Goal: Transaction & Acquisition: Purchase product/service

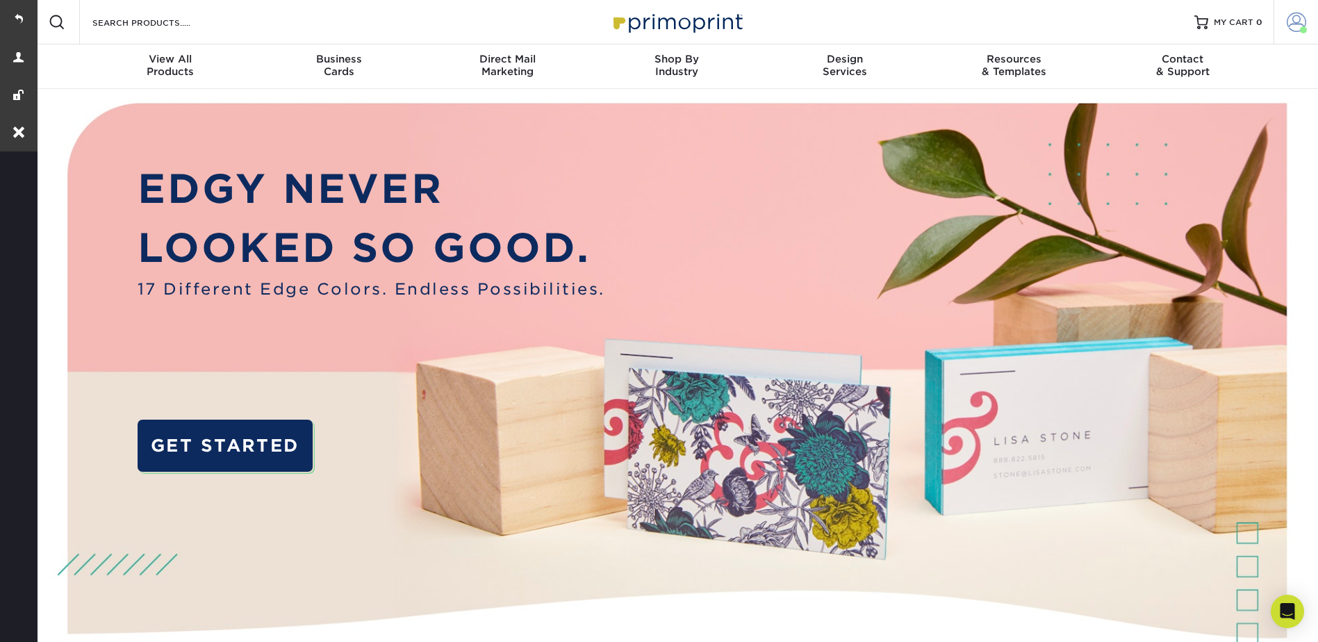
click at [1298, 16] on span at bounding box center [1296, 22] width 19 height 19
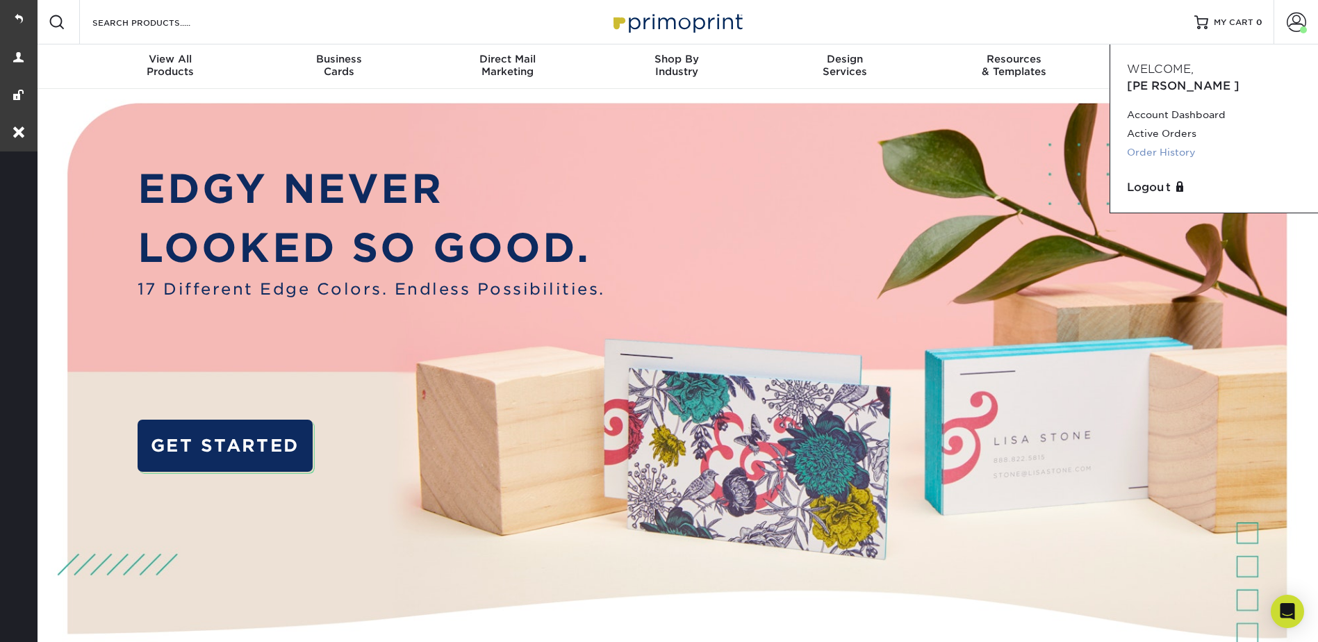
click at [1156, 143] on link "Order History" at bounding box center [1214, 152] width 174 height 19
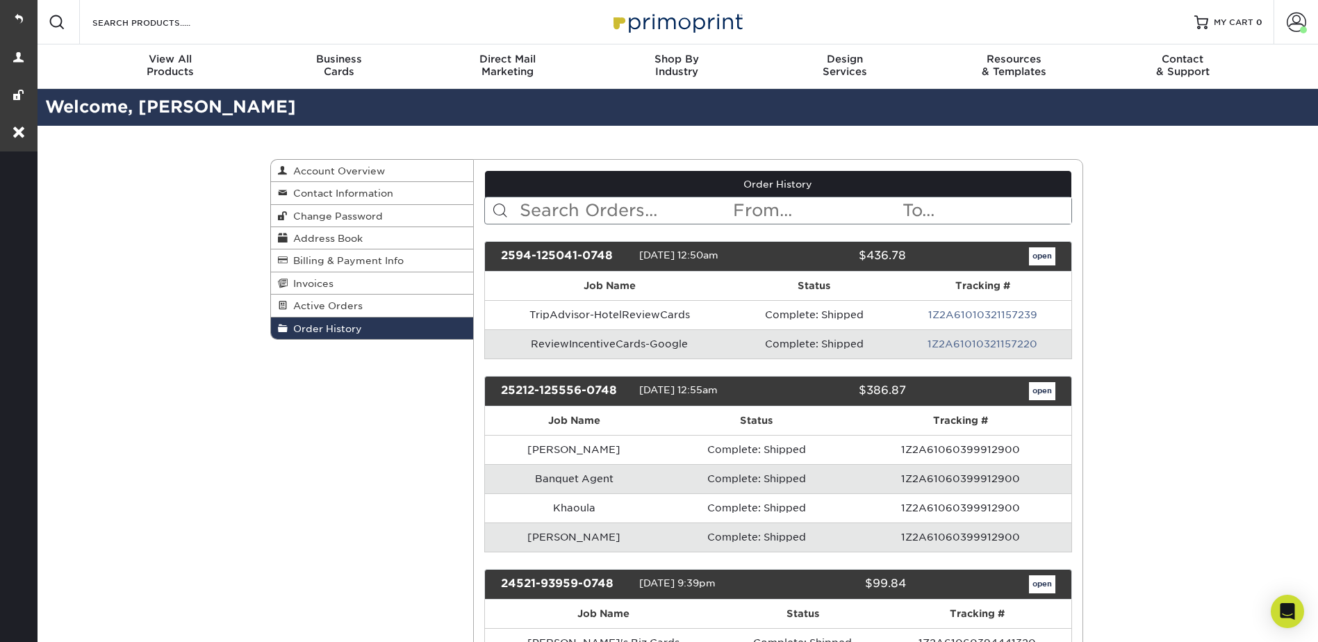
click at [559, 211] on input "text" at bounding box center [624, 210] width 213 height 26
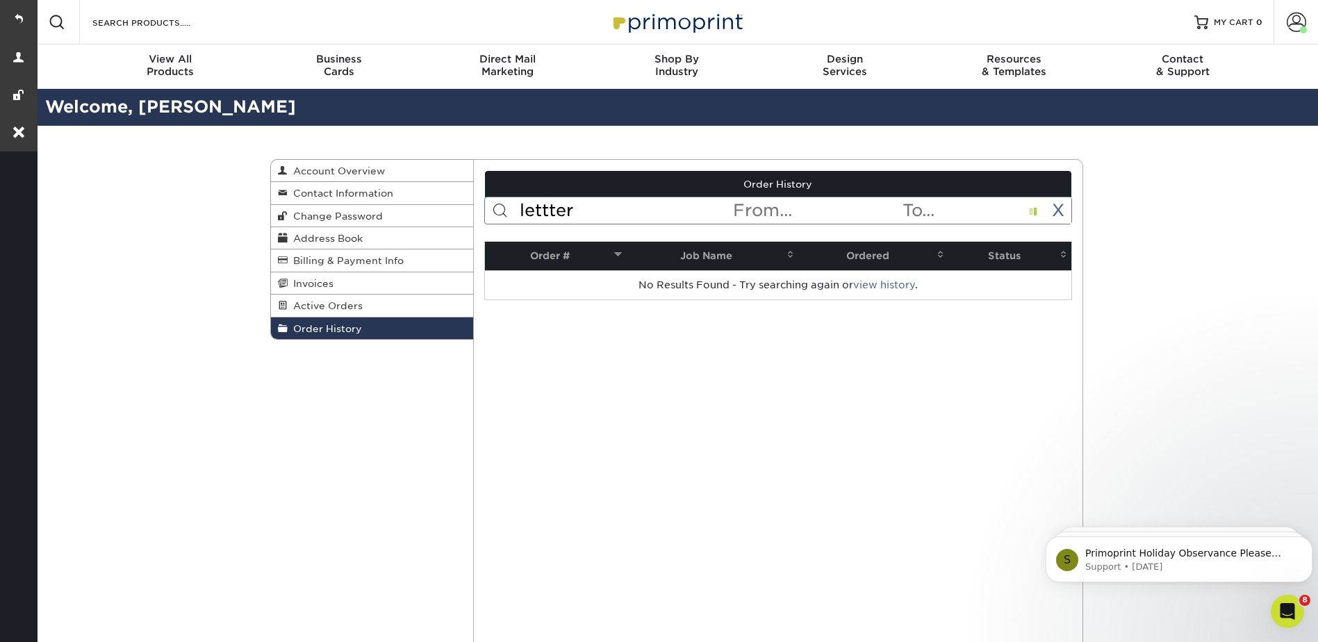
type input "lettter"
click at [642, 209] on input "lettter" at bounding box center [624, 210] width 213 height 26
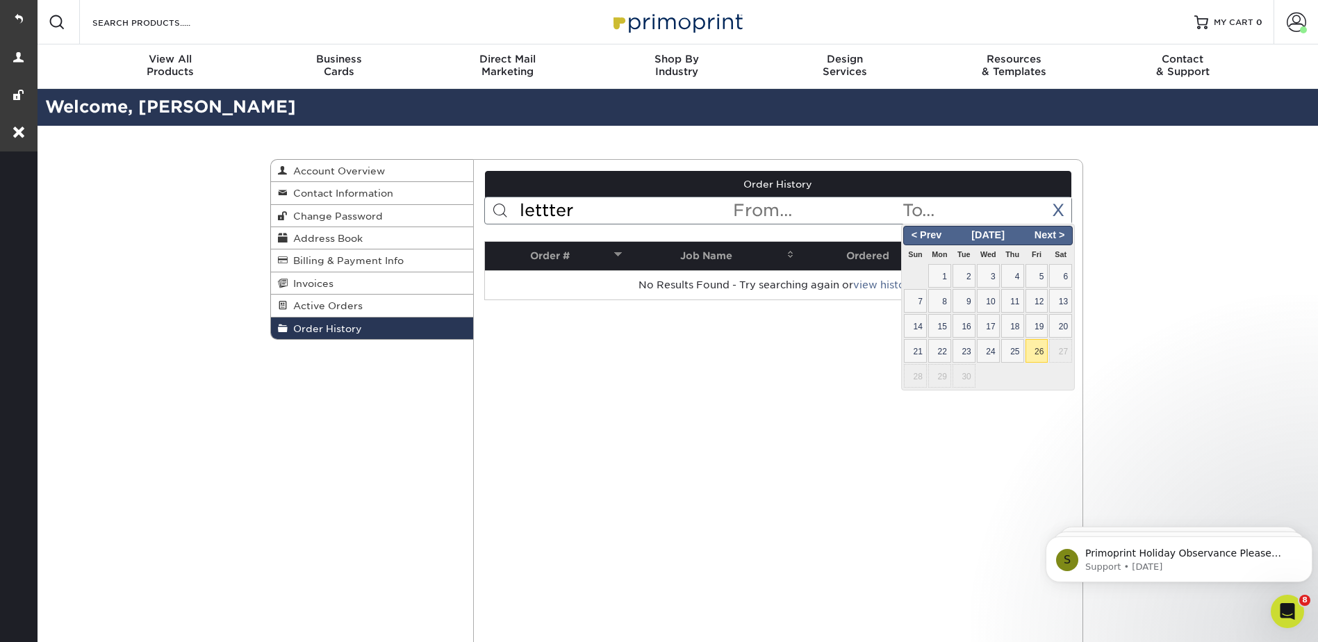
click at [949, 206] on input "text" at bounding box center [986, 210] width 170 height 26
click at [837, 207] on input "text" at bounding box center [817, 210] width 170 height 26
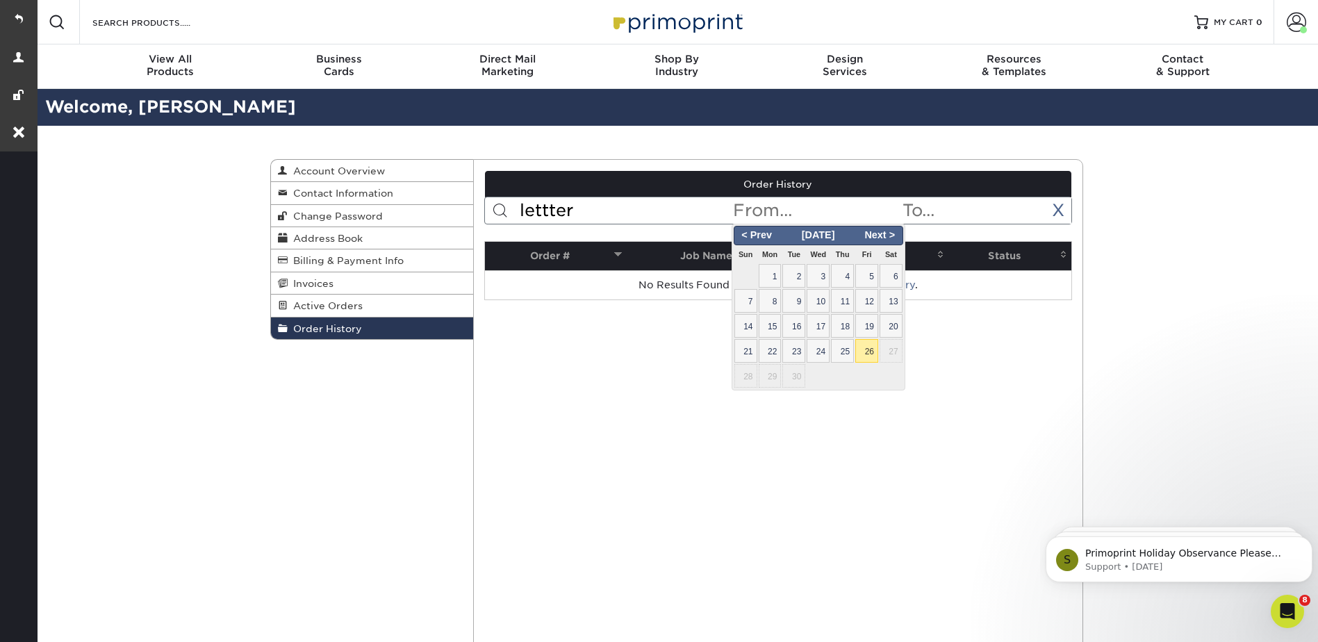
click at [596, 203] on input "lettter" at bounding box center [624, 210] width 213 height 26
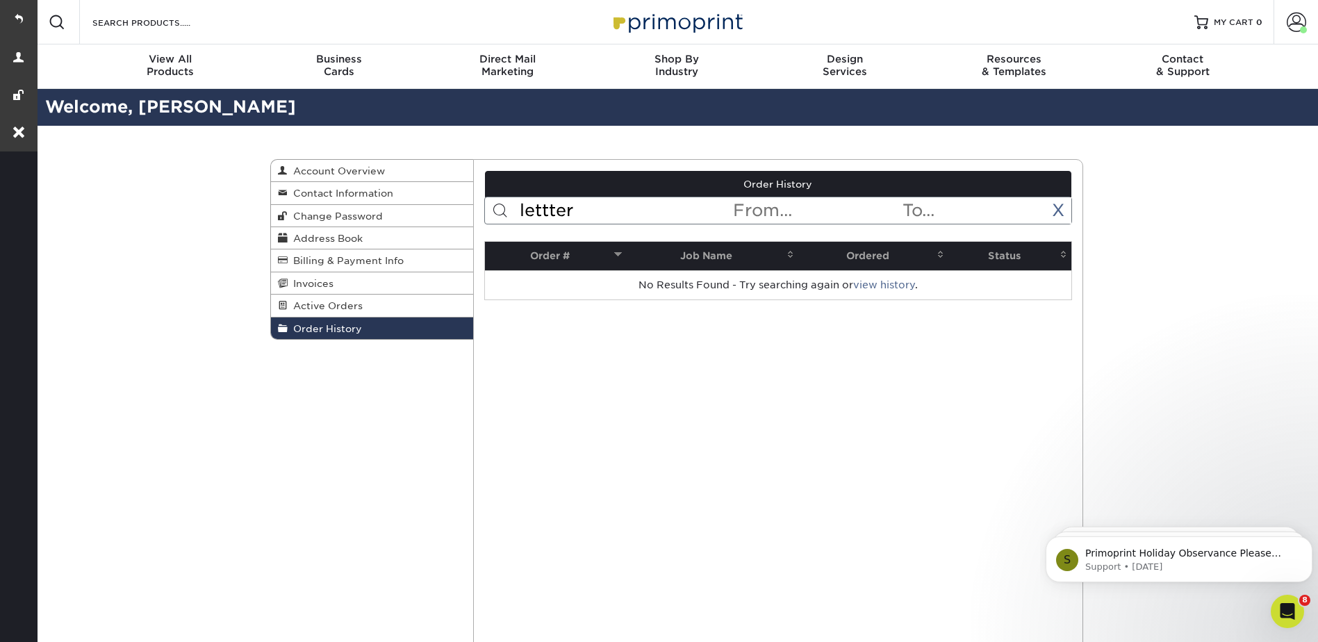
drag, startPoint x: 599, startPoint y: 212, endPoint x: 532, endPoint y: 213, distance: 66.7
click at [513, 219] on form "lettter < Prev Next > Sep 2025 Sun Mon Tue Wed Thu Fri Sat 1 2 3 4 5 6 7 8 9 10…" at bounding box center [778, 211] width 588 height 28
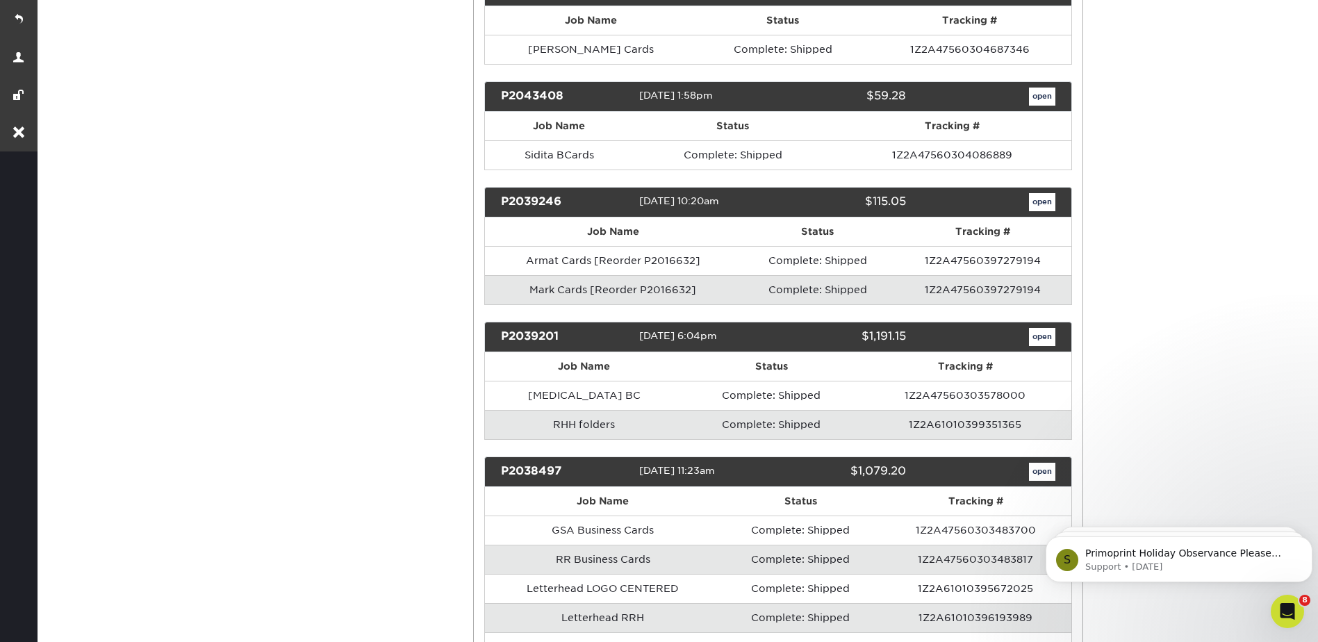
scroll to position [7854, 0]
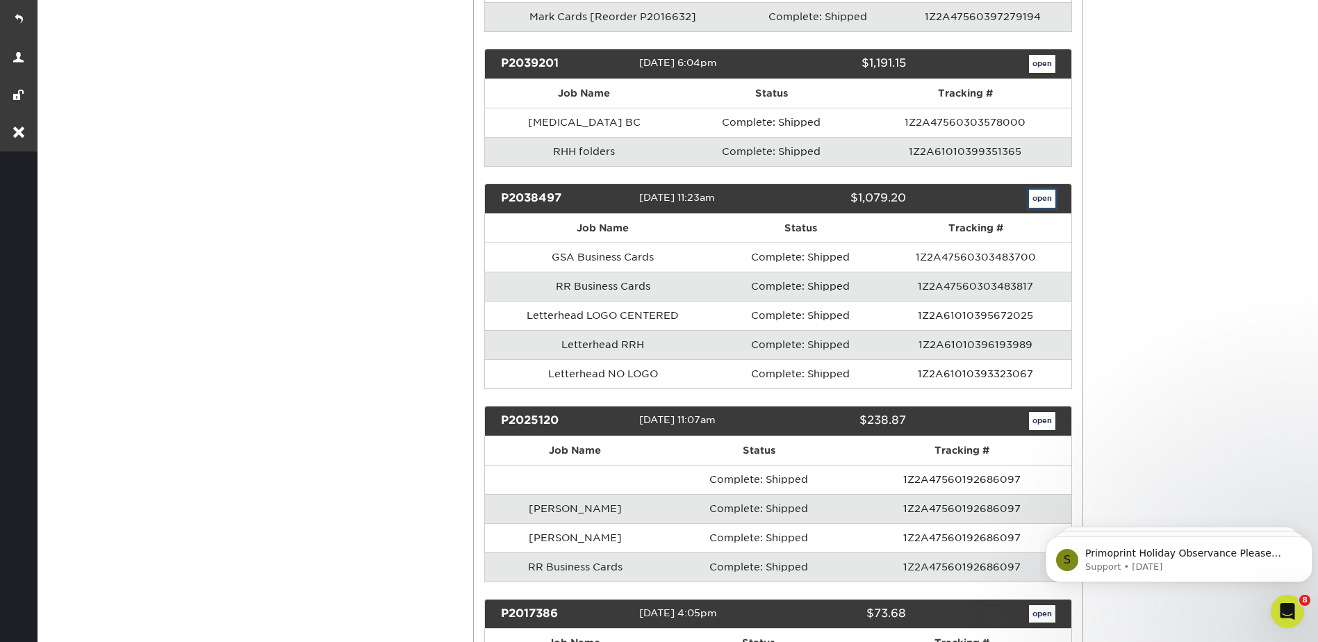
click at [1040, 190] on link "open" at bounding box center [1042, 199] width 26 height 18
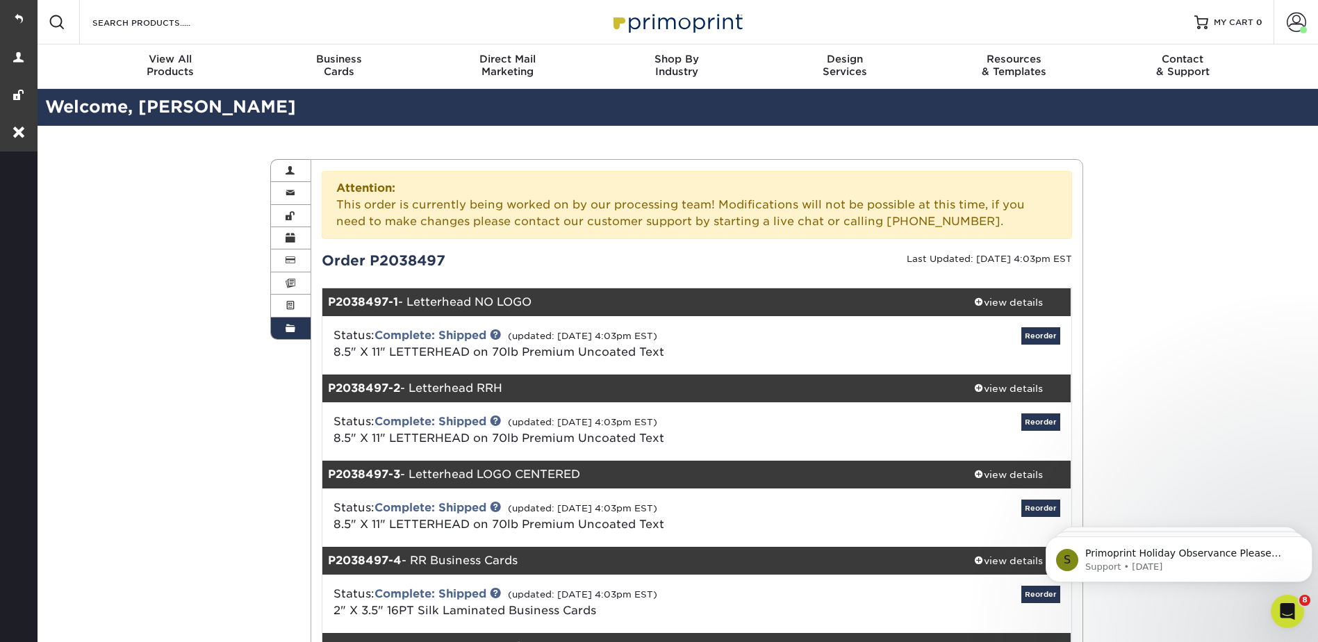
scroll to position [347, 0]
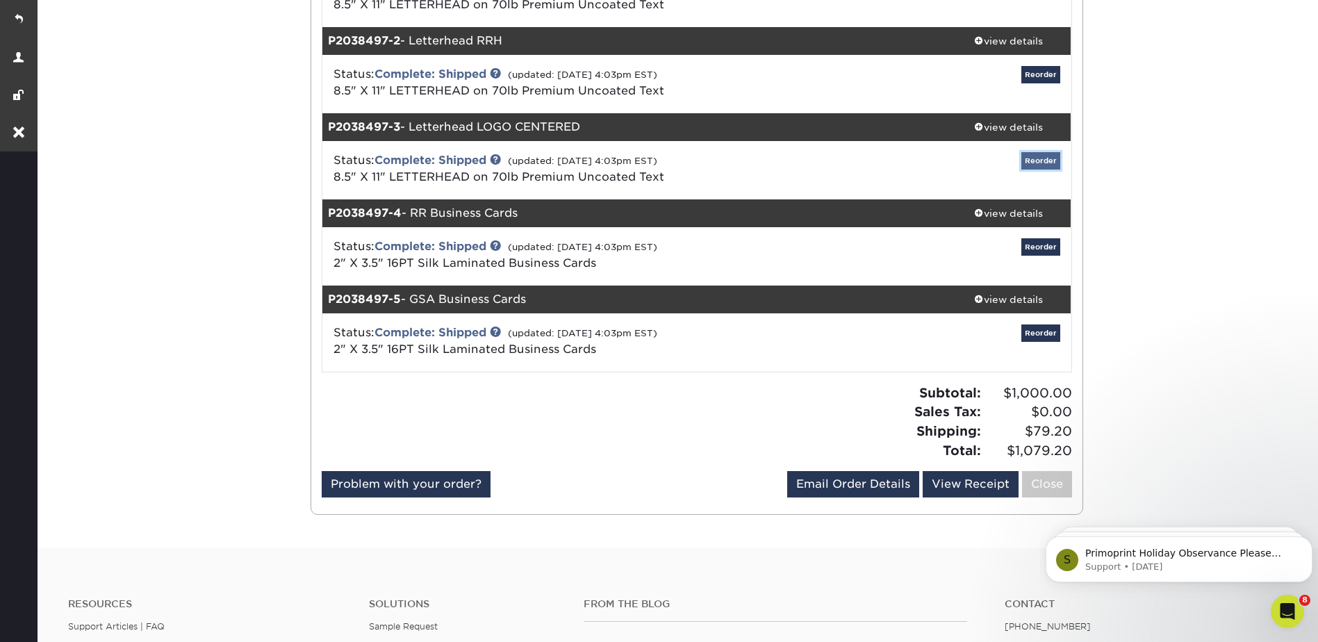
click at [1039, 161] on link "Reorder" at bounding box center [1041, 160] width 39 height 17
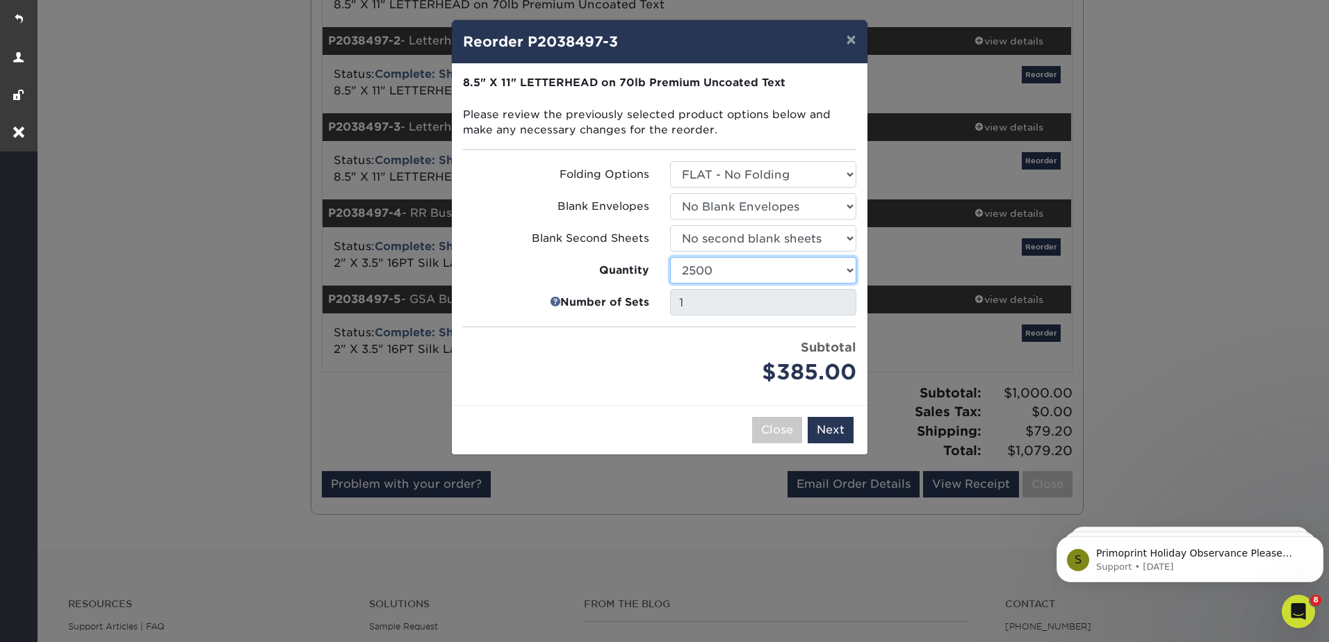
click at [747, 269] on select "250 500 1000 2500 5000 10000 15000 20000 25000" at bounding box center [763, 270] width 186 height 26
select select "6237a36b-b046-4ef6-8fed-6cb9c22a5ece"
click at [670, 257] on select "250 500 1000 2500 5000 10000 15000 20000 25000" at bounding box center [763, 270] width 186 height 26
drag, startPoint x: 834, startPoint y: 429, endPoint x: 780, endPoint y: 430, distance: 53.5
click at [784, 430] on div "Close Back Next Add to Cart" at bounding box center [660, 429] width 416 height 49
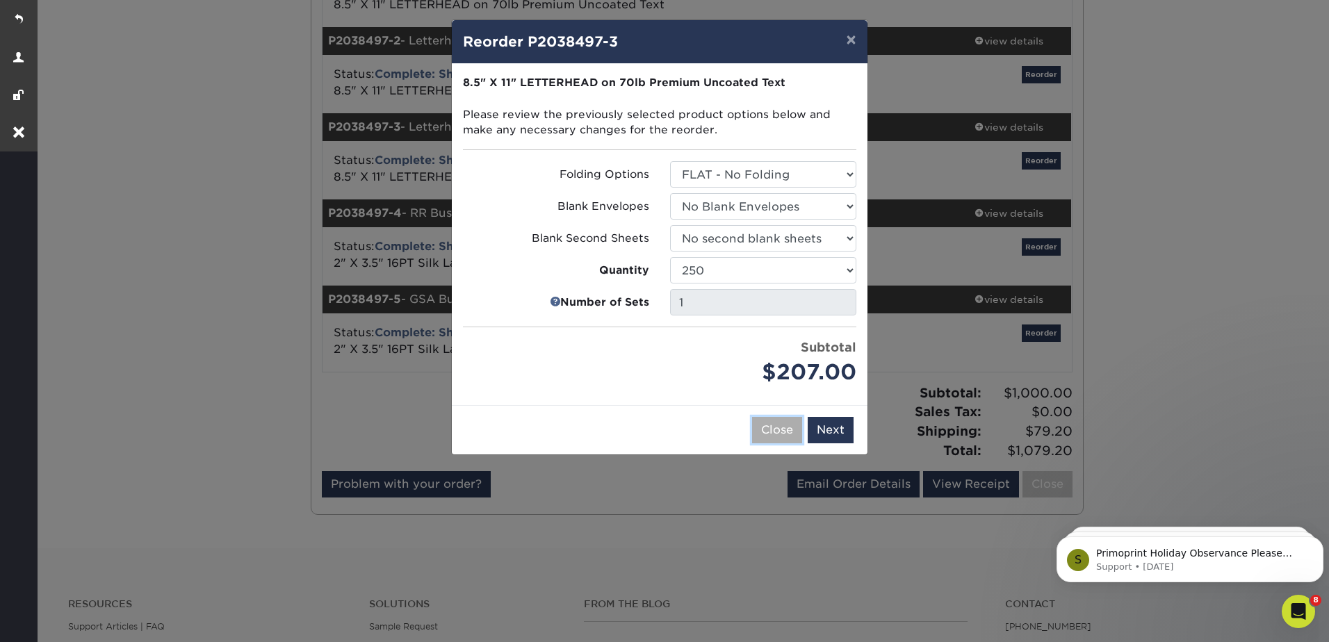
click at [764, 430] on button "Close" at bounding box center [777, 430] width 50 height 26
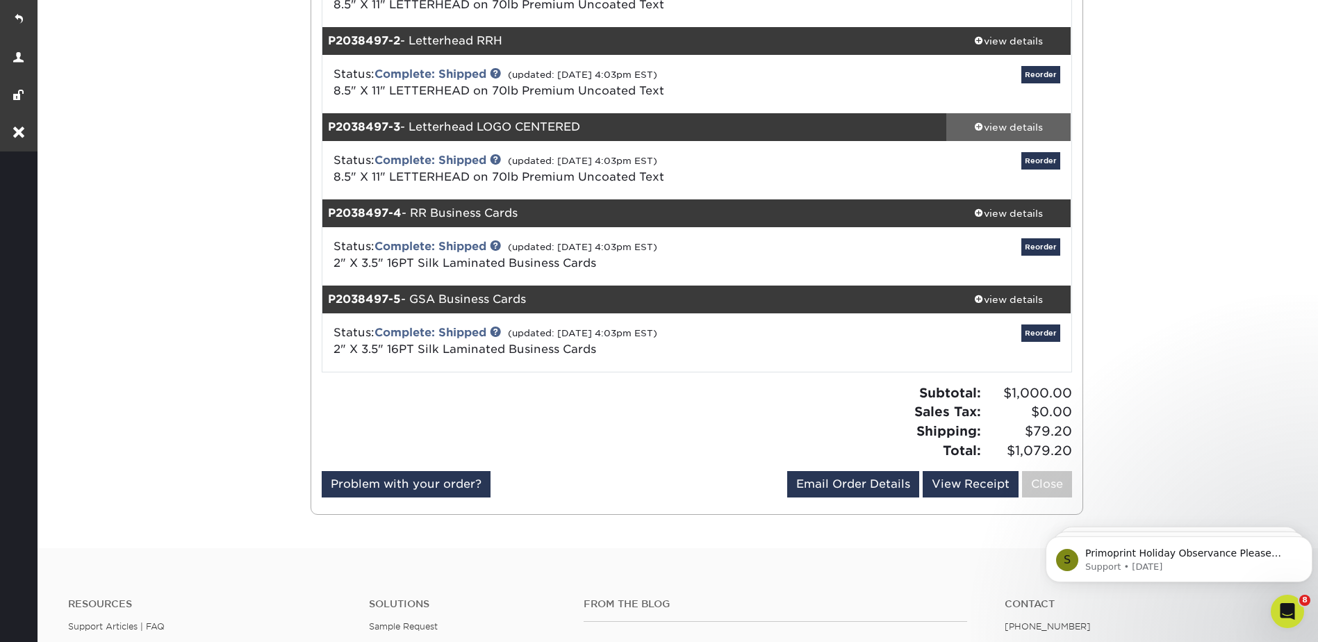
click at [1016, 132] on div "view details" at bounding box center [1008, 127] width 125 height 14
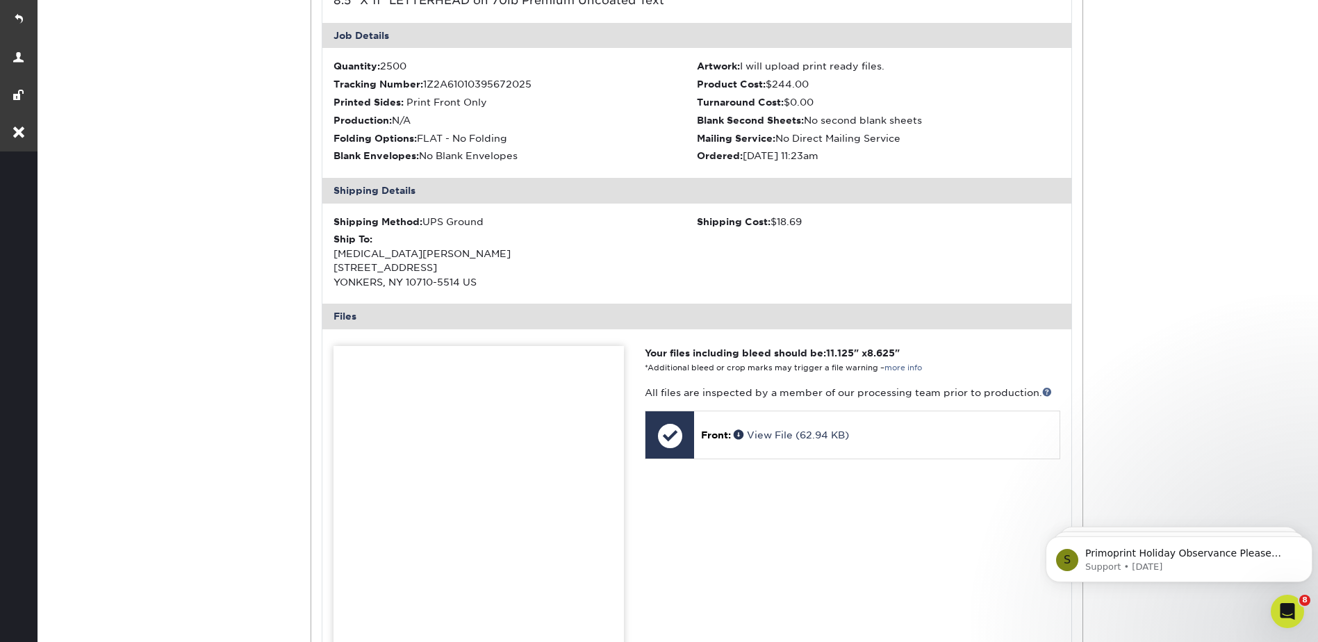
scroll to position [625, 0]
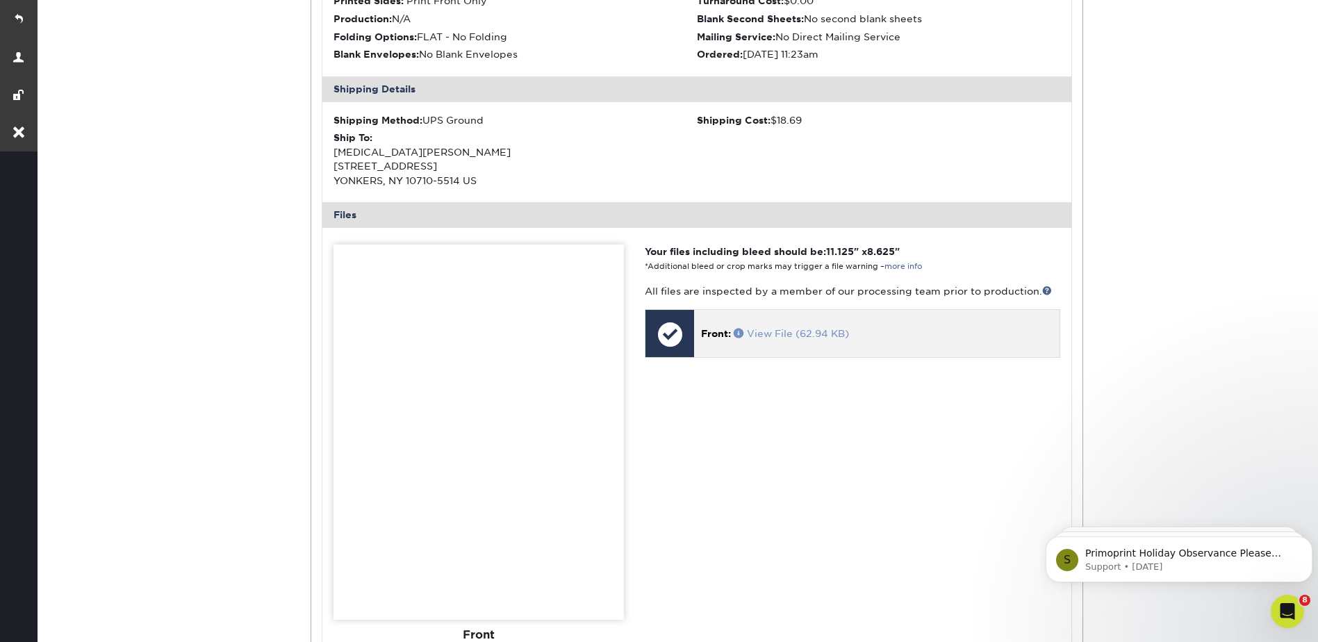
click at [739, 334] on span at bounding box center [740, 333] width 13 height 10
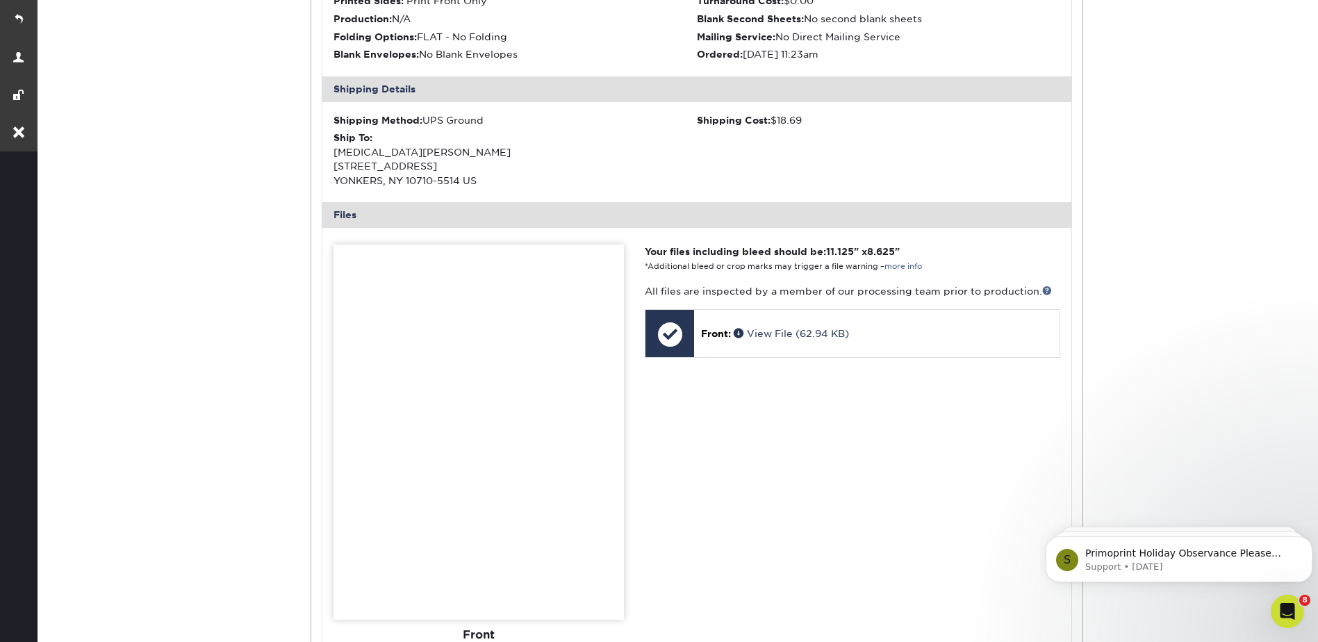
click at [1143, 156] on div "Order History Account Overview Contact Information Change Password Address Book…" at bounding box center [677, 296] width 1284 height 1592
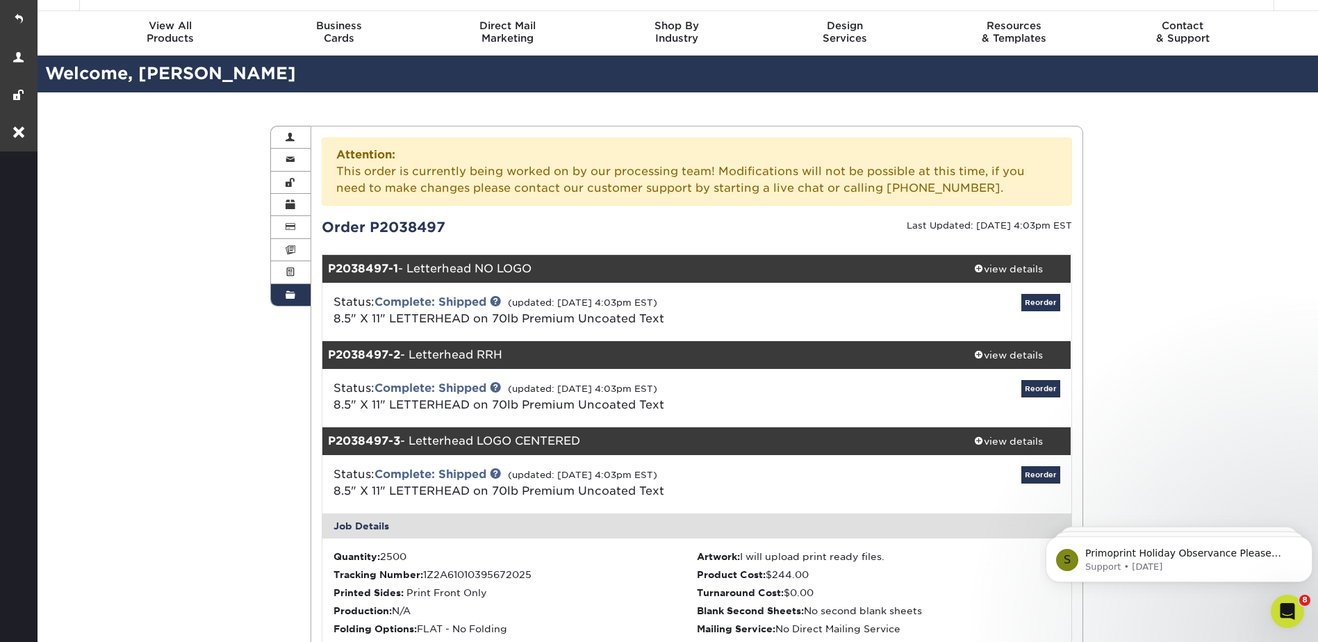
scroll to position [0, 0]
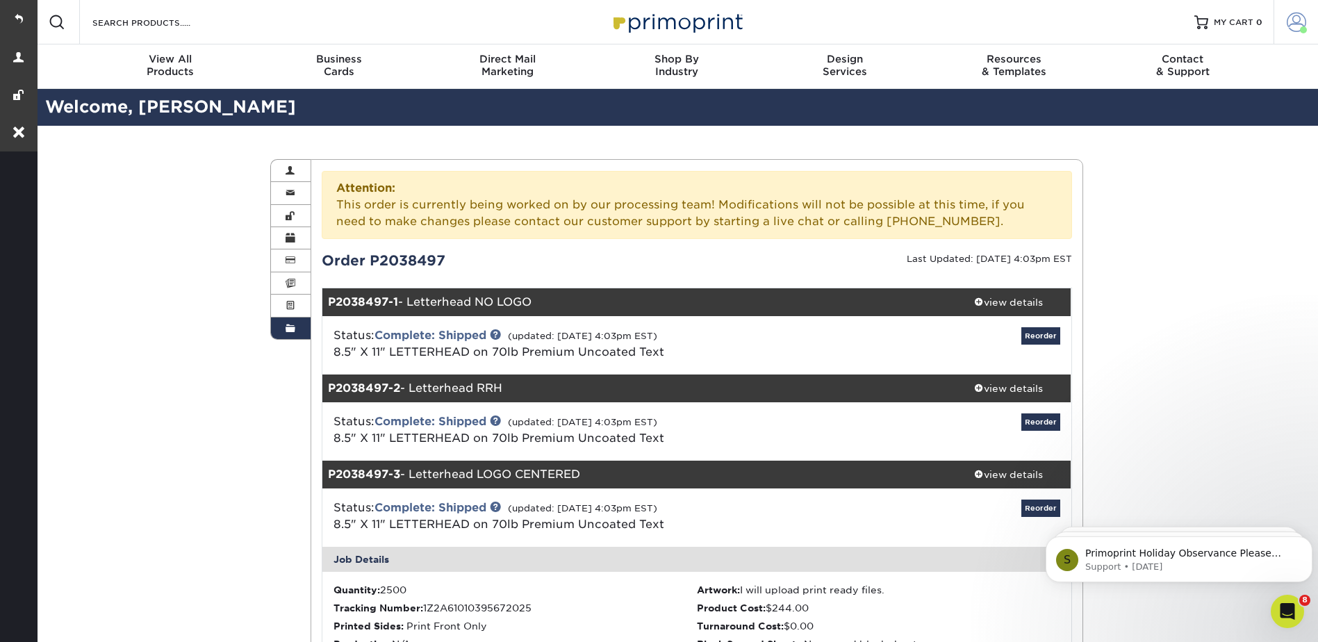
click at [1293, 16] on span at bounding box center [1296, 22] width 19 height 19
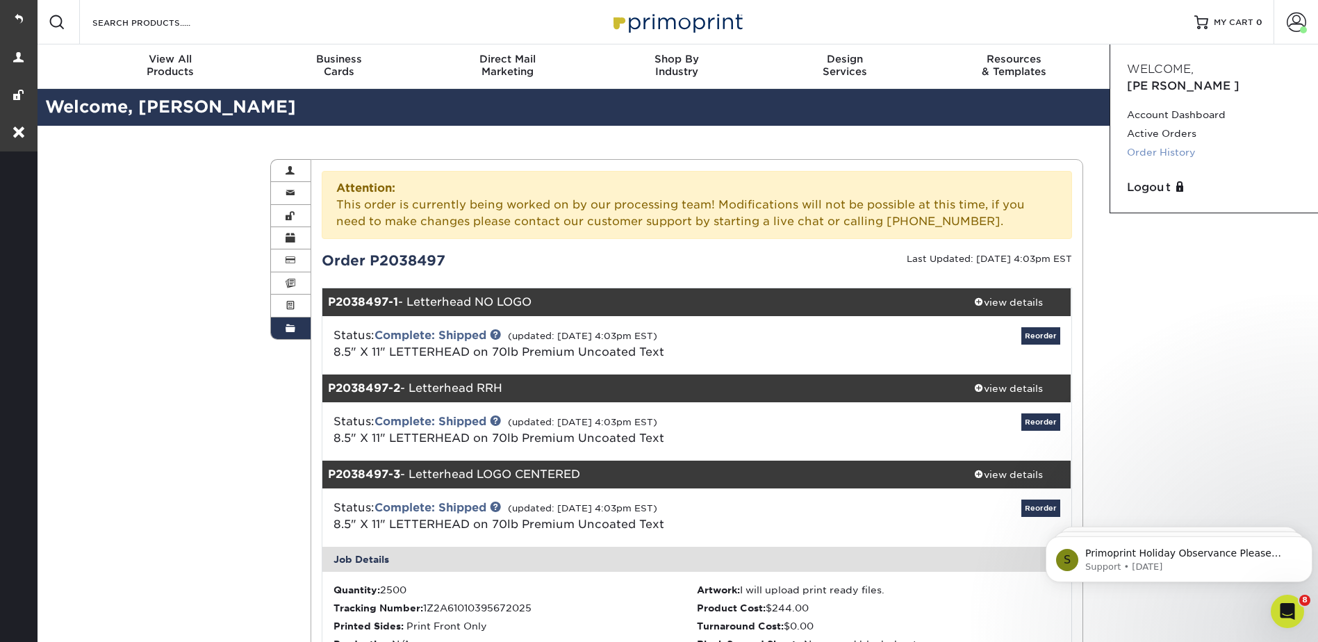
click at [1166, 143] on link "Order History" at bounding box center [1214, 152] width 174 height 19
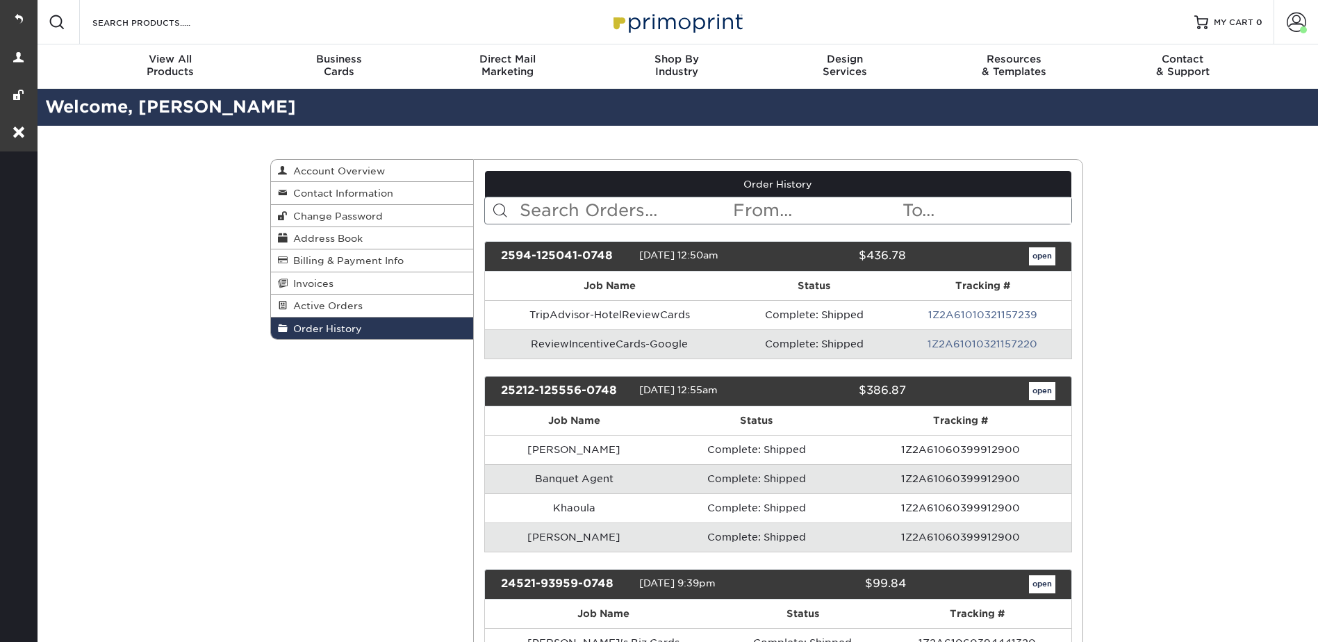
click at [561, 203] on input "text" at bounding box center [624, 210] width 213 height 26
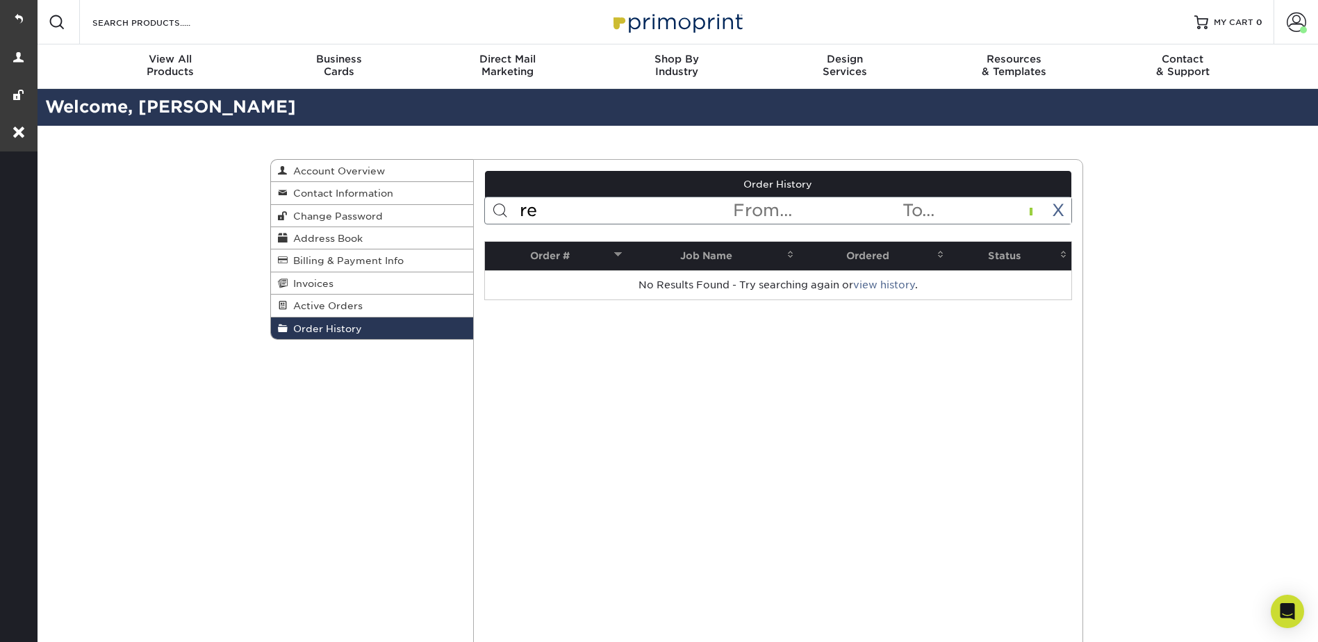
type input "r"
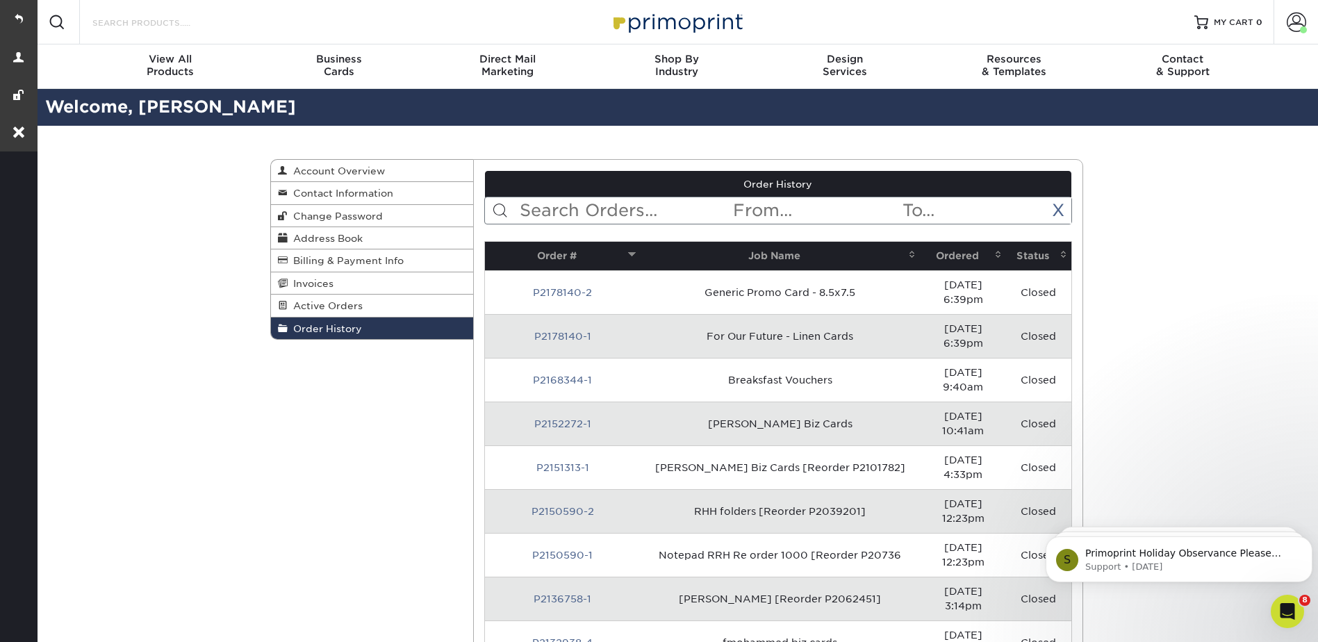
click at [156, 26] on input "Search Products" at bounding box center [159, 22] width 136 height 17
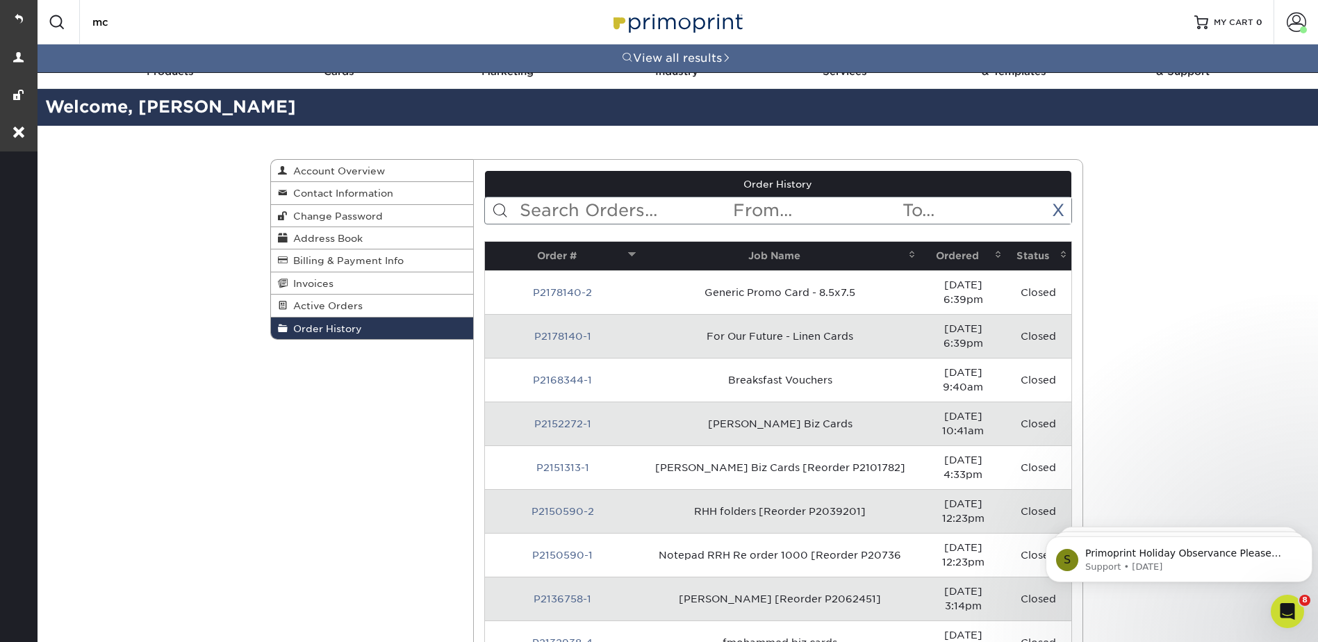
type input "m"
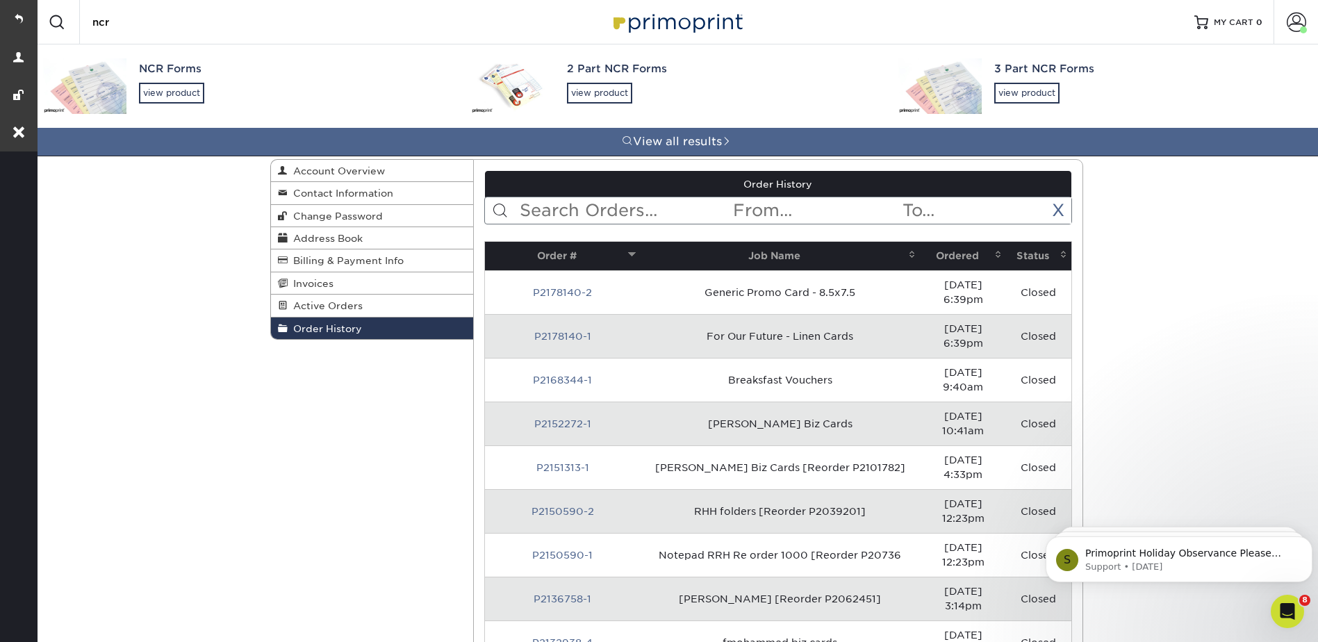
type input "ncr"
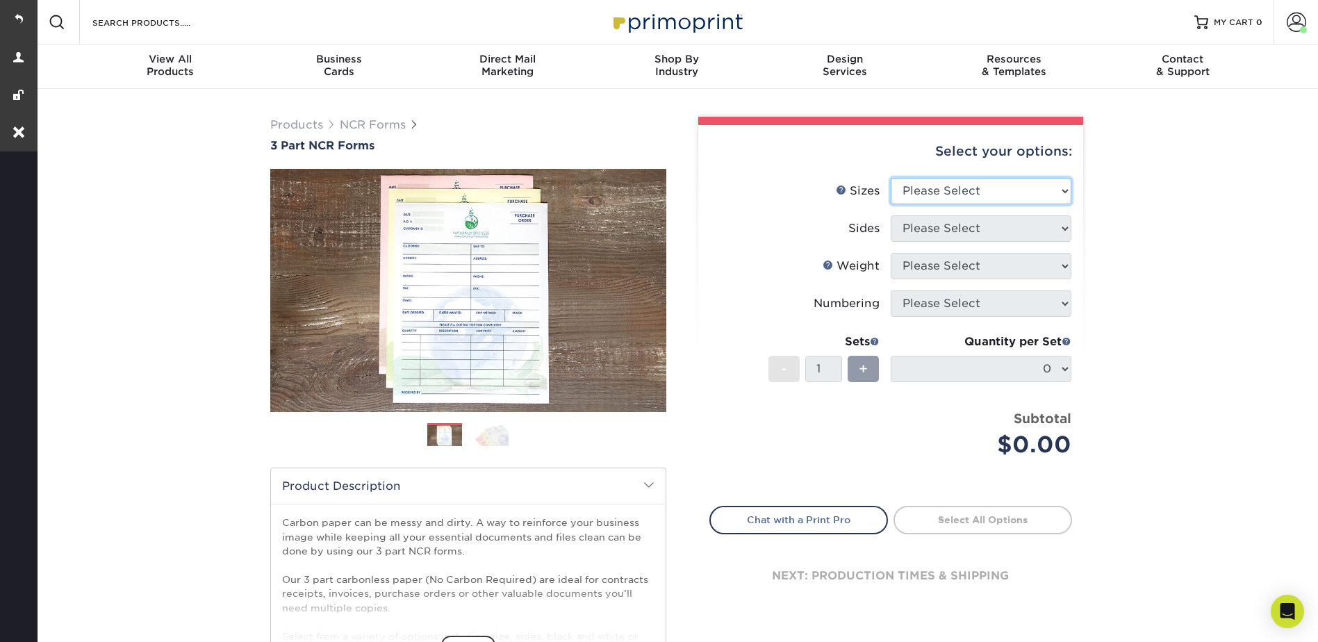
click at [939, 199] on select "Please Select 5.5" x 8.5" 8.5" x 11"" at bounding box center [981, 191] width 181 height 26
click at [930, 188] on select "Please Select 5.5" x 8.5" 8.5" x 11"" at bounding box center [981, 191] width 181 height 26
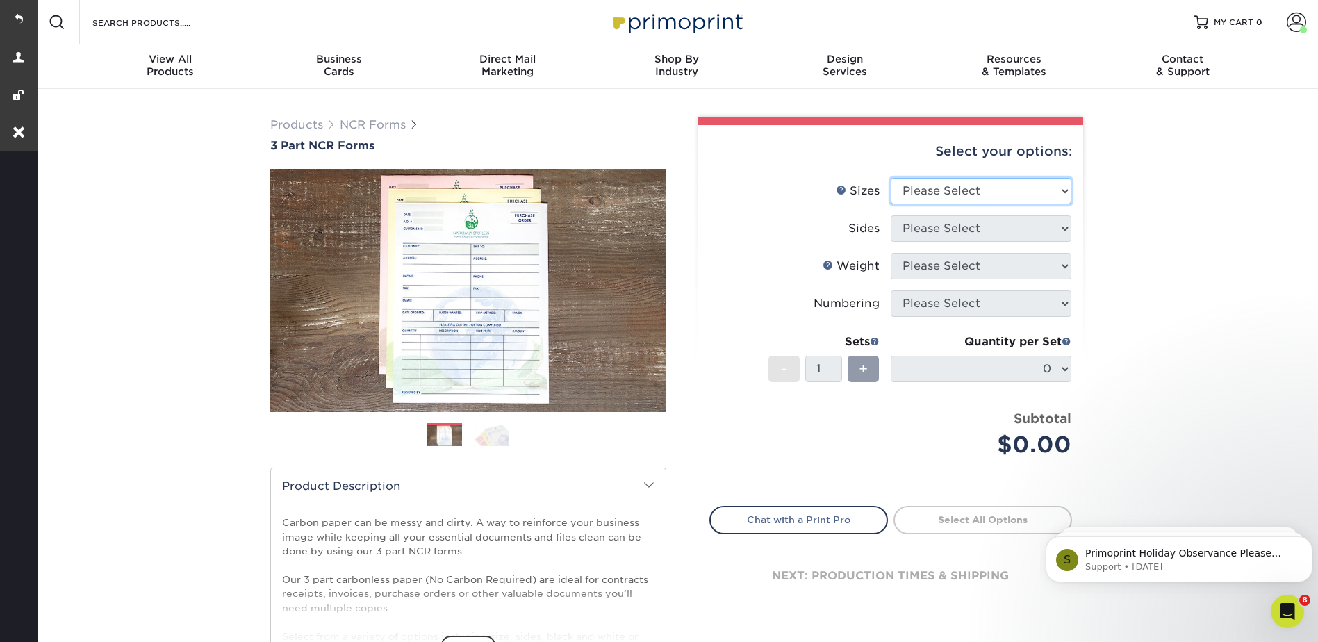
click at [930, 188] on select "Please Select 5.5" x 8.5" 8.5" x 11"" at bounding box center [981, 191] width 181 height 26
select select "8.50x11.00"
click at [891, 178] on select "Please Select 5.5" x 8.5" 8.5" x 11"" at bounding box center [981, 191] width 181 height 26
click at [937, 224] on select "Please Select Black & White (1/0) Full Color (4/0)" at bounding box center [981, 228] width 181 height 26
drag, startPoint x: 931, startPoint y: 226, endPoint x: 936, endPoint y: 208, distance: 18.0
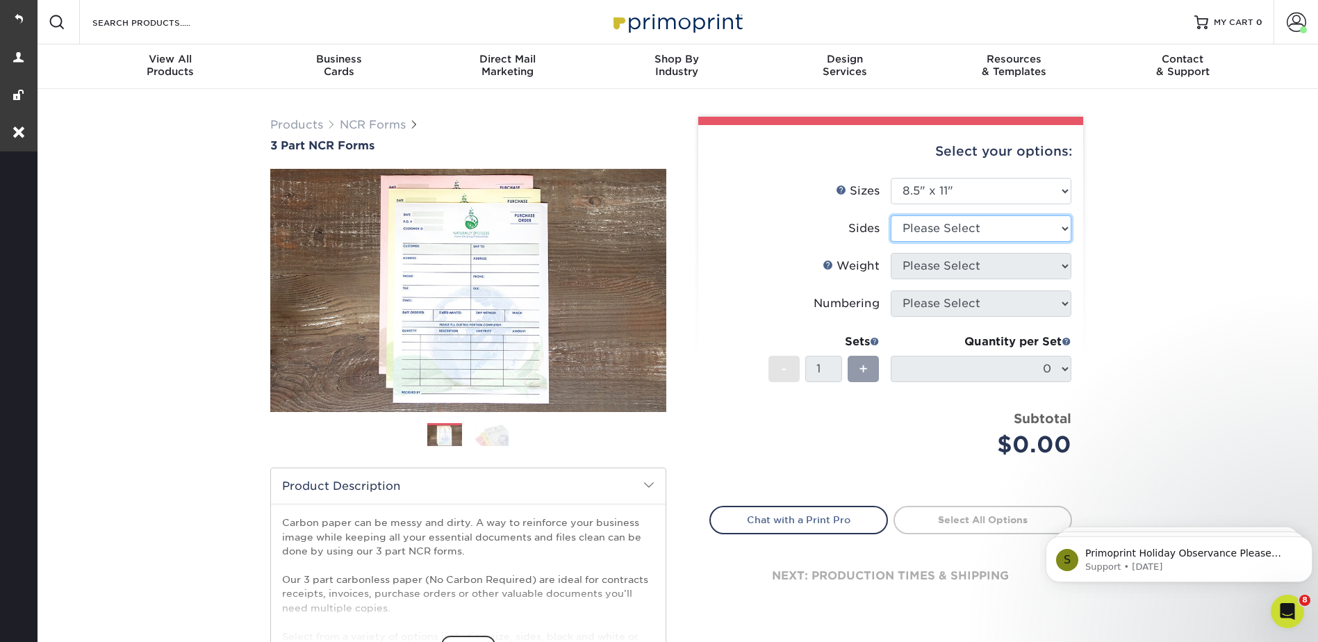
click at [931, 226] on select "Please Select Black & White (1/0) Full Color (4/0)" at bounding box center [981, 228] width 181 height 26
click at [938, 176] on div "Select your options:" at bounding box center [891, 151] width 363 height 53
click at [942, 182] on select "Please Select 5.5" x 8.5" 8.5" x 11"" at bounding box center [981, 191] width 181 height 26
click at [1151, 189] on div "Products NCR Forms 3 Part NCR Forms Next" at bounding box center [677, 460] width 1284 height 742
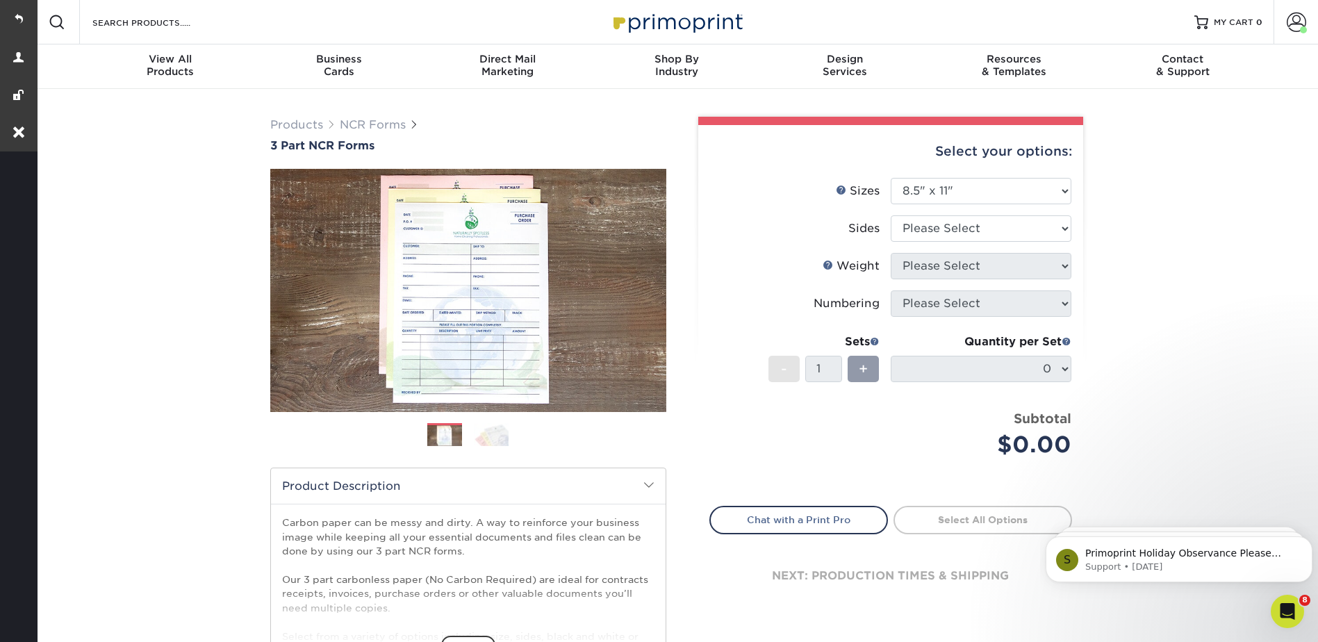
click at [1194, 178] on div "Products NCR Forms 3 Part NCR Forms Next" at bounding box center [677, 460] width 1284 height 742
click at [1294, 23] on span at bounding box center [1296, 22] width 19 height 19
click at [1175, 143] on link "Order History" at bounding box center [1214, 152] width 174 height 19
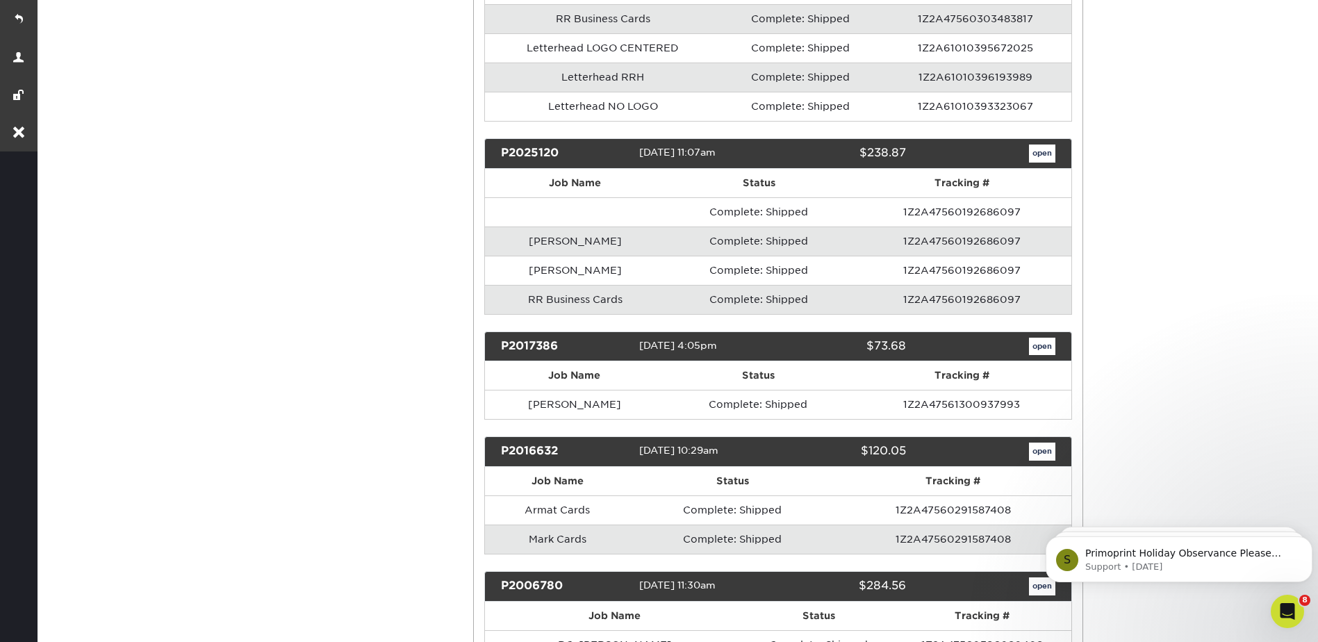
scroll to position [7922, 0]
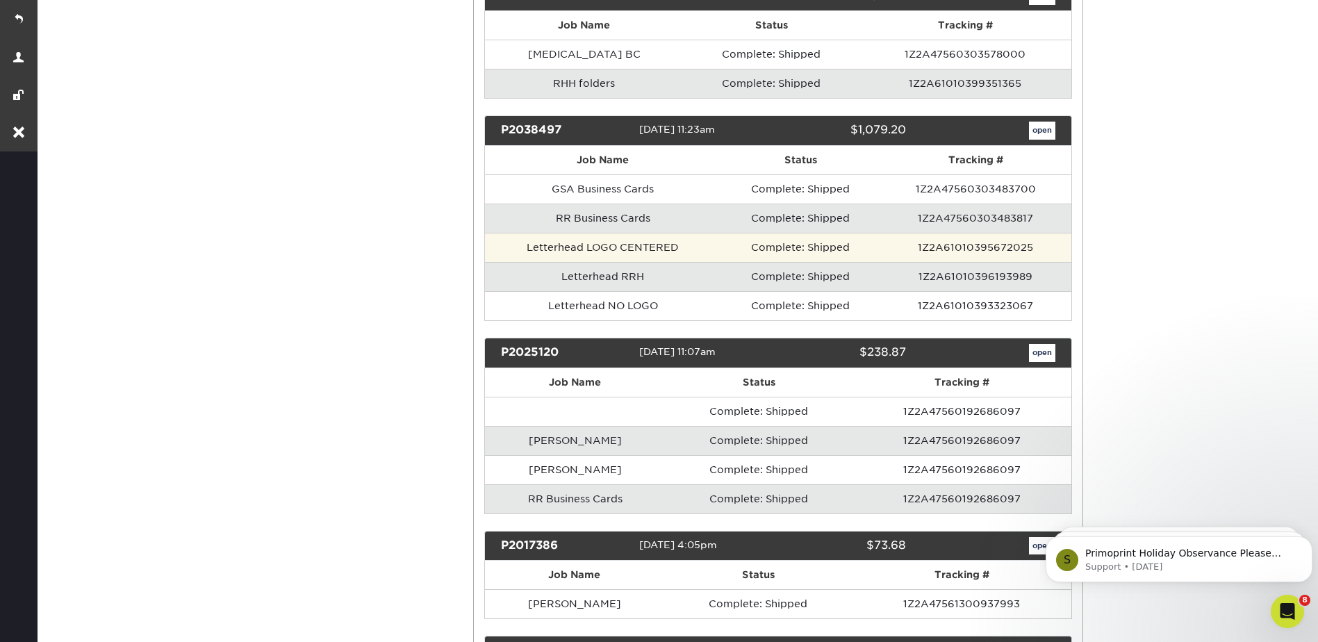
drag, startPoint x: 687, startPoint y: 235, endPoint x: 696, endPoint y: 235, distance: 9.0
click at [686, 235] on td "Letterhead LOGO CENTERED" at bounding box center [603, 247] width 236 height 29
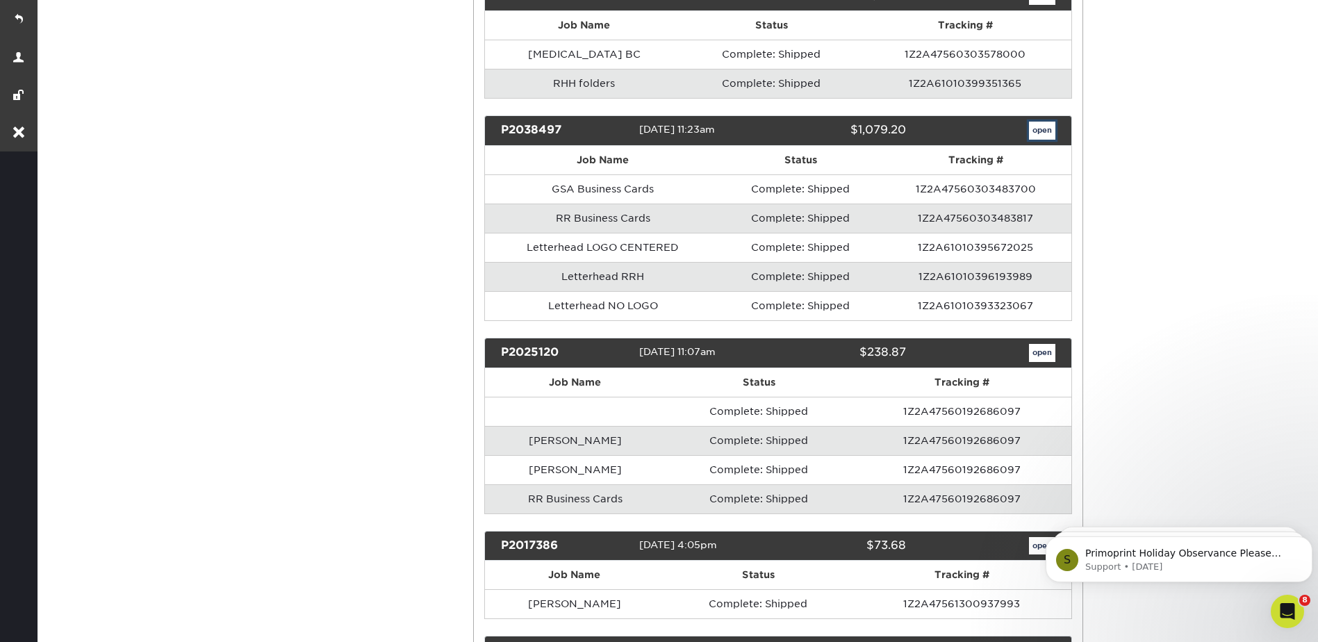
click at [1044, 122] on link "open" at bounding box center [1042, 131] width 26 height 18
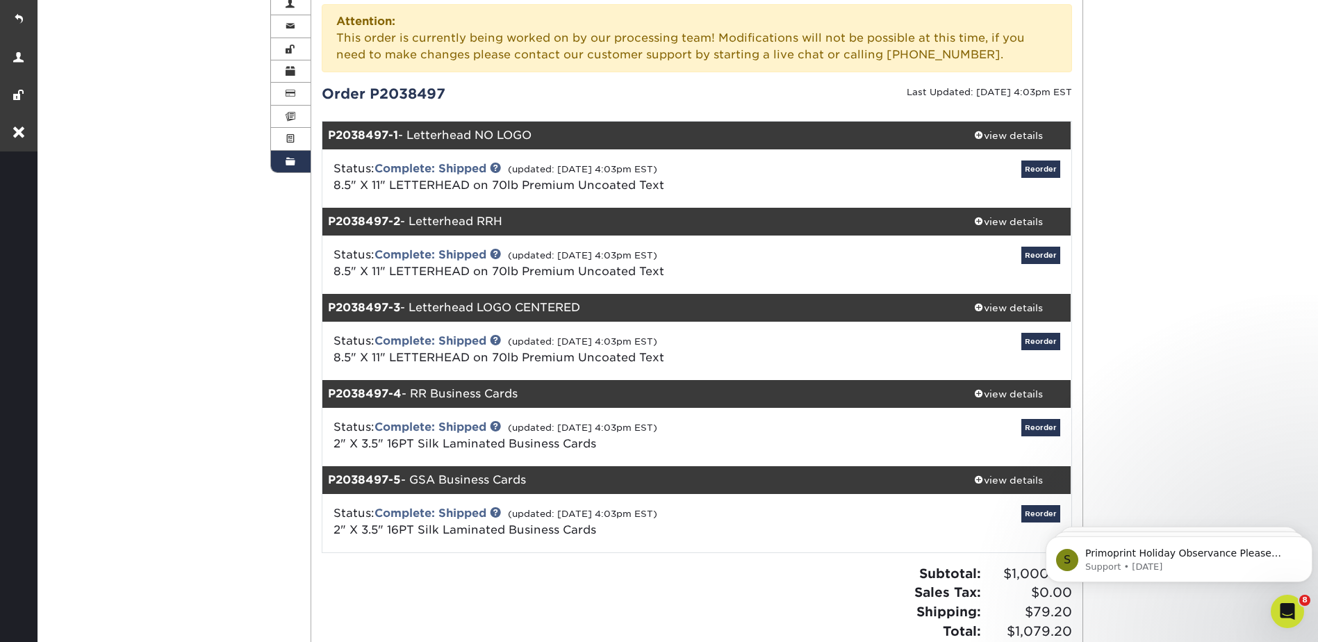
scroll to position [278, 0]
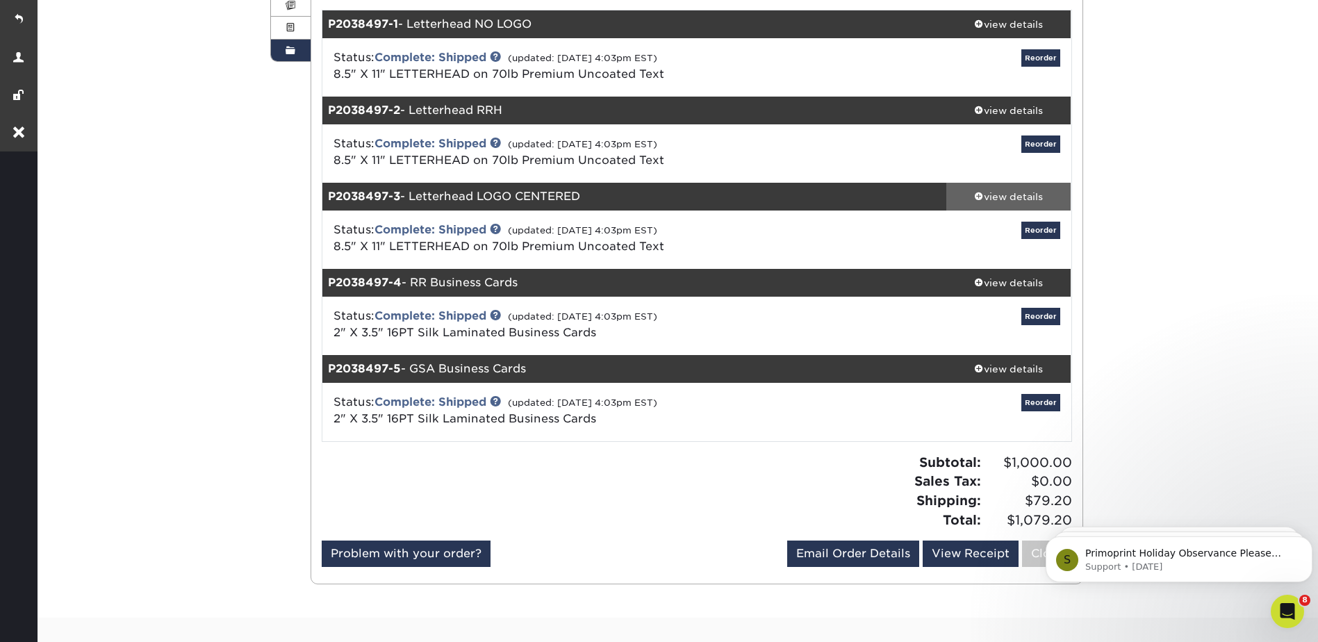
click at [1001, 195] on div "view details" at bounding box center [1008, 197] width 125 height 14
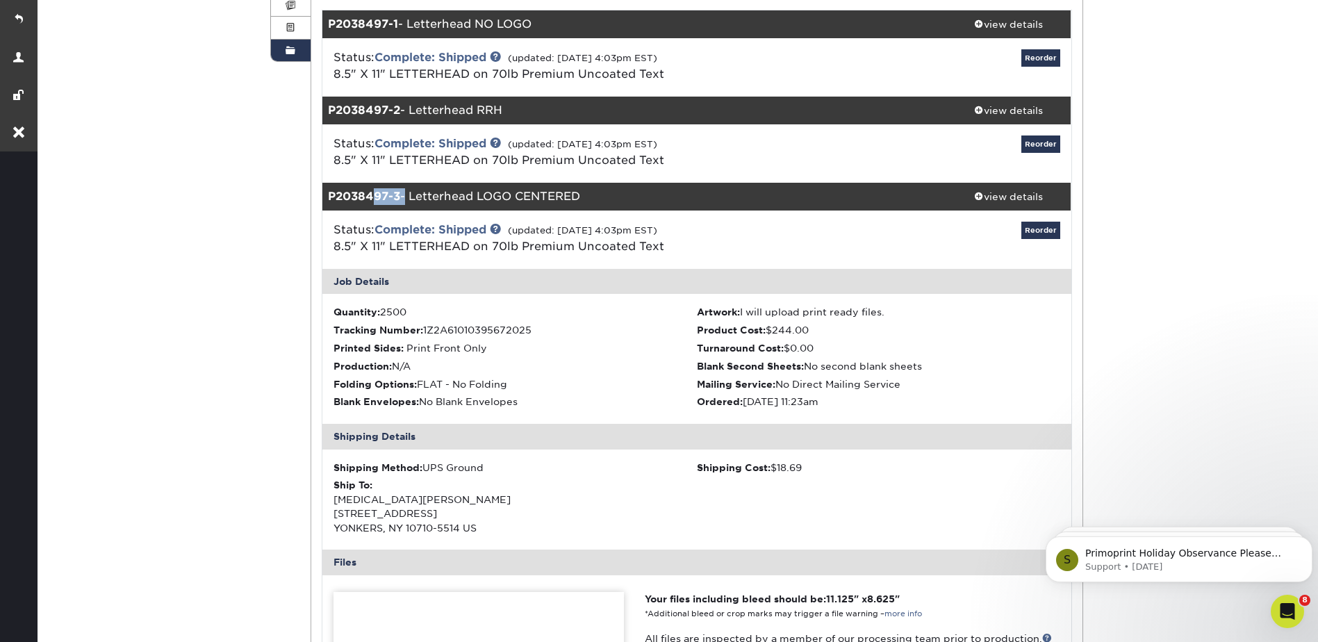
drag, startPoint x: 407, startPoint y: 192, endPoint x: 378, endPoint y: 192, distance: 28.5
click at [378, 192] on div "P2038497-3 - Letterhead LOGO CENTERED" at bounding box center [634, 197] width 624 height 28
drag, startPoint x: 560, startPoint y: 194, endPoint x: 329, endPoint y: 193, distance: 231.4
click at [329, 193] on div "P2038497-3 - Letterhead LOGO CENTERED" at bounding box center [634, 197] width 624 height 28
copy div "P2038497-3 - Letterhead LOGO CENTERED"
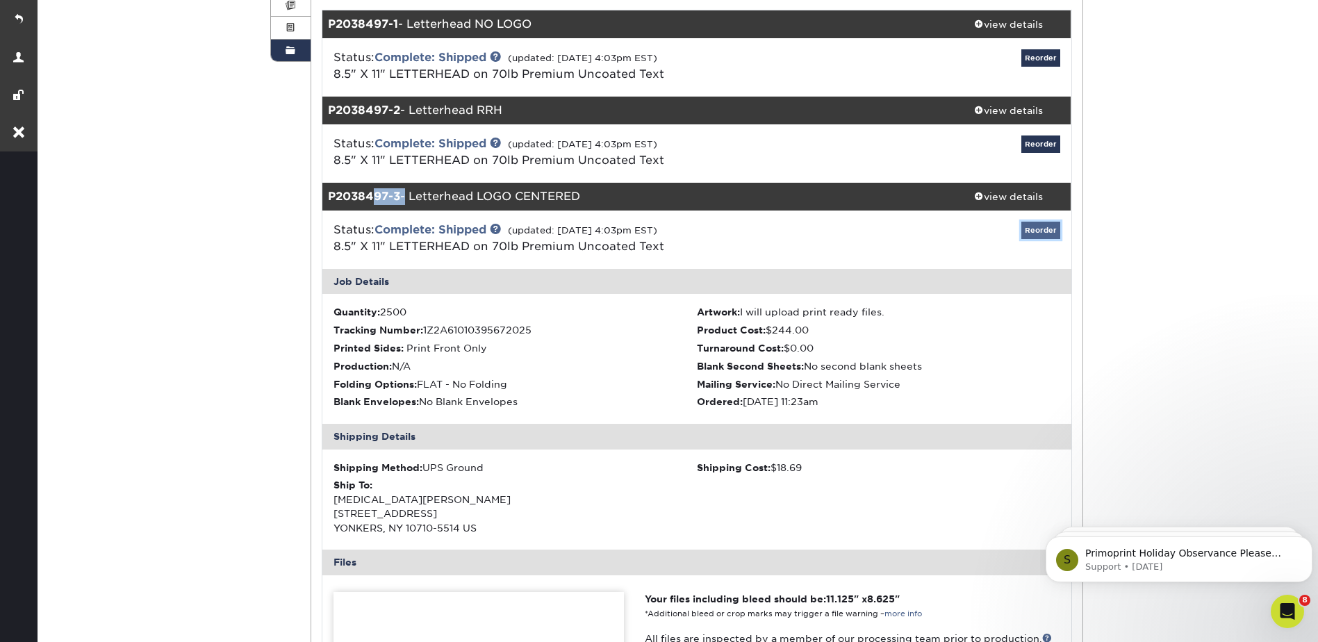
click at [1040, 226] on link "Reorder" at bounding box center [1041, 230] width 39 height 17
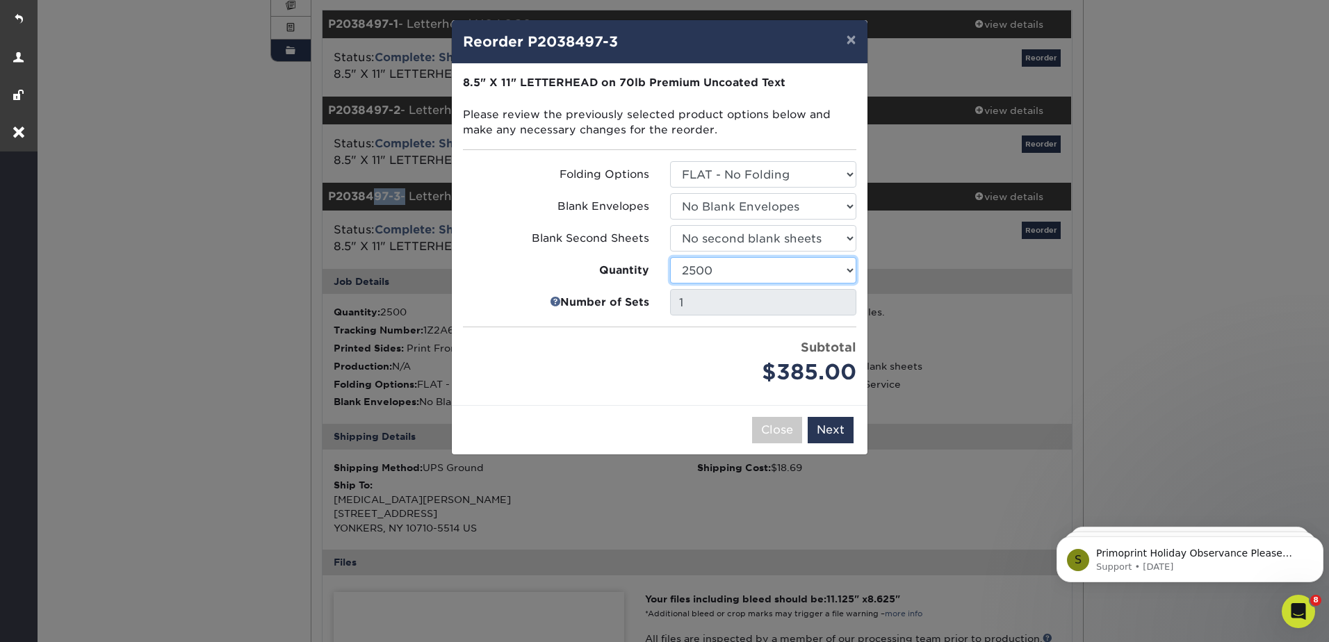
click at [716, 261] on select "250 500 1000 2500 5000 10000 15000 20000 25000" at bounding box center [763, 270] width 186 height 26
click at [670, 257] on select "250 500 1000 2500 5000 10000 15000 20000 25000" at bounding box center [763, 270] width 186 height 26
click at [766, 263] on select "250 500 1000 2500 5000 10000 15000 20000 25000" at bounding box center [763, 270] width 186 height 26
click at [670, 257] on select "250 500 1000 2500 5000 10000 15000 20000 25000" at bounding box center [763, 270] width 186 height 26
click at [766, 272] on select "250 500 1000 2500 5000 10000 15000 20000 25000" at bounding box center [763, 270] width 186 height 26
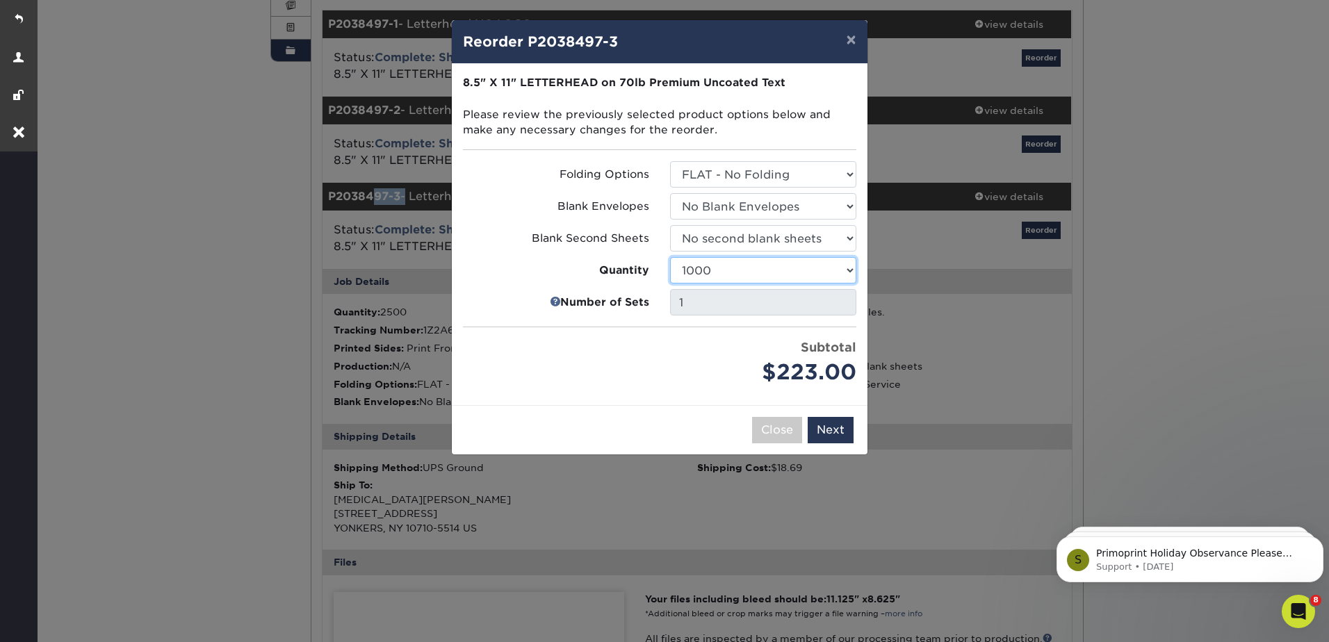
click at [670, 257] on select "250 500 1000 2500 5000 10000 15000 20000 25000" at bounding box center [763, 270] width 186 height 26
click at [734, 270] on select "250 500 1000 2500 5000 10000 15000 20000 25000" at bounding box center [763, 270] width 186 height 26
select select "02d8d163-ee8f-41cc-acce-9863ad0deb38"
click at [670, 257] on select "250 500 1000 2500 5000 10000 15000 20000 25000" at bounding box center [763, 270] width 186 height 26
click at [769, 434] on button "Close" at bounding box center [777, 430] width 50 height 26
